Goal: Task Accomplishment & Management: Manage account settings

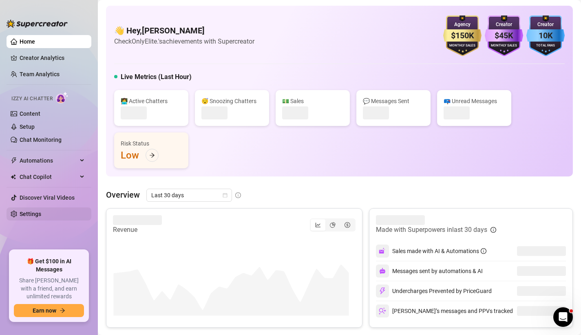
click at [41, 211] on link "Settings" at bounding box center [31, 214] width 22 height 7
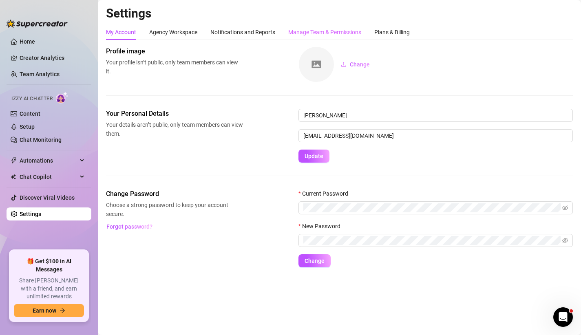
click at [317, 37] on div "Manage Team & Permissions" at bounding box center [324, 31] width 73 height 15
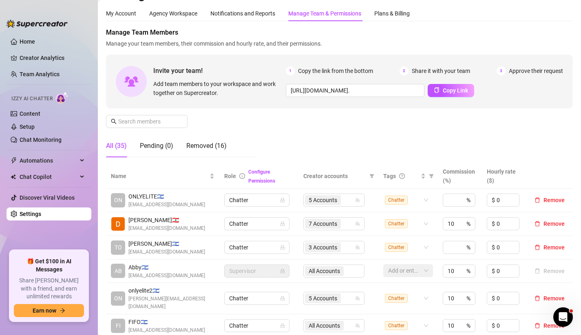
scroll to position [67, 0]
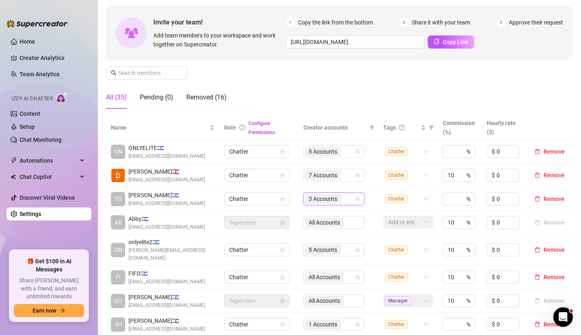
click at [308, 195] on span "3 Accounts" at bounding box center [322, 198] width 29 height 9
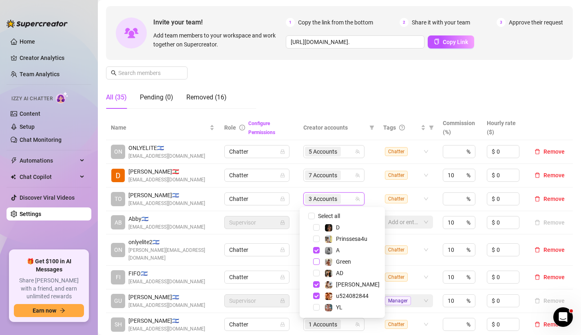
click at [317, 265] on div "Green" at bounding box center [341, 262] width 81 height 10
click at [317, 263] on span "Select tree node" at bounding box center [316, 261] width 7 height 7
click at [332, 94] on div "Manage Team Members Manage your team members, their commission and hourly rate,…" at bounding box center [339, 47] width 466 height 136
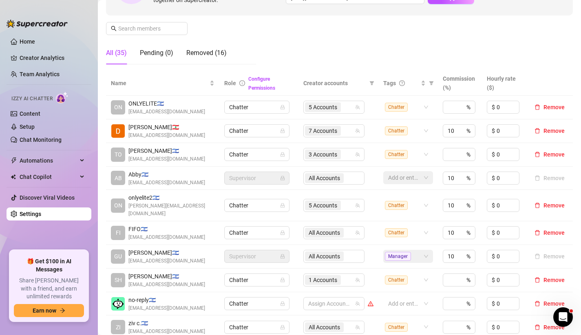
scroll to position [164, 0]
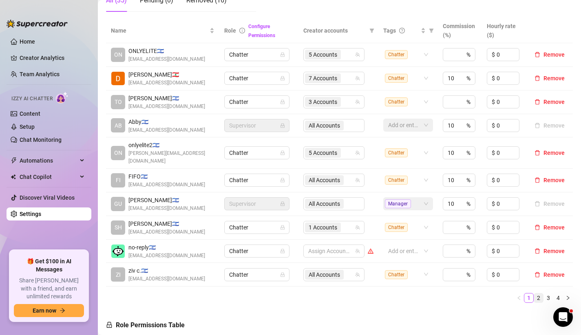
click at [534, 293] on link "2" at bounding box center [538, 297] width 9 height 9
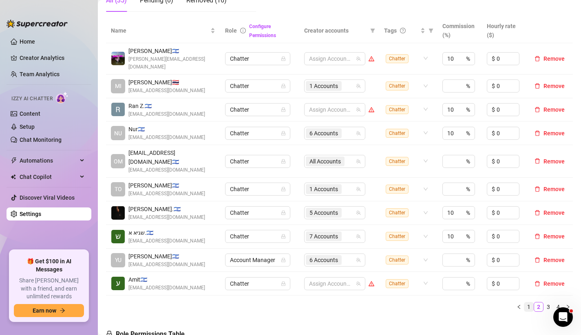
click at [524, 302] on link "1" at bounding box center [528, 306] width 9 height 9
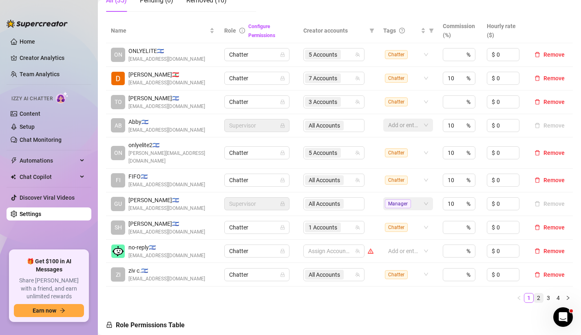
click at [534, 293] on link "2" at bounding box center [538, 297] width 9 height 9
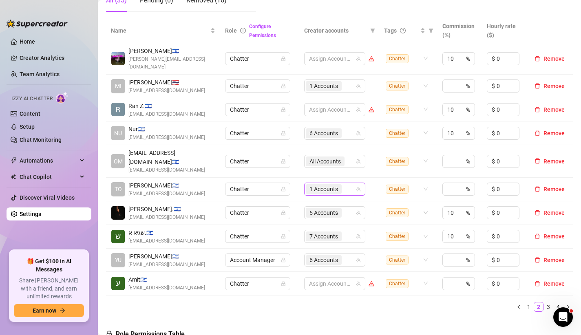
click at [312, 185] on span "1 Accounts" at bounding box center [323, 189] width 29 height 9
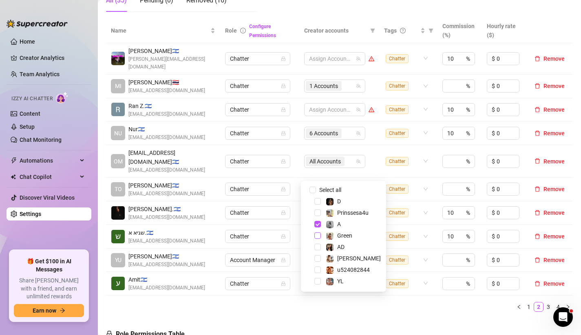
click at [320, 236] on span "Select tree node" at bounding box center [317, 235] width 7 height 7
click at [317, 258] on span "Select tree node" at bounding box center [317, 258] width 7 height 7
click at [315, 269] on span "Select tree node" at bounding box center [317, 269] width 7 height 7
drag, startPoint x: 266, startPoint y: 295, endPoint x: 266, endPoint y: 286, distance: 9.4
click at [266, 295] on div "Name Role Configure Permissions Creator accounts Tags Commission (%) Hourly rat…" at bounding box center [339, 168] width 466 height 300
